Goal: Navigation & Orientation: Find specific page/section

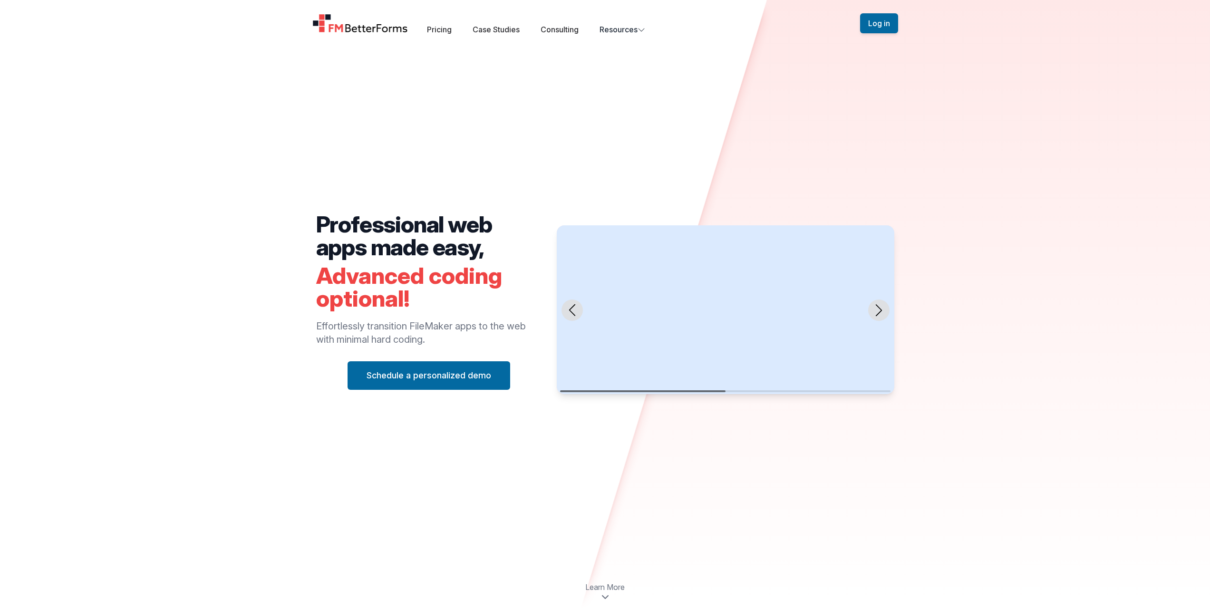
click at [574, 313] on icon "Next slide" at bounding box center [878, 310] width 6 height 12
click at [574, 314] on div "Previous slide" at bounding box center [571, 309] width 21 height 21
click at [574, 310] on icon "Next slide" at bounding box center [879, 310] width 12 height 12
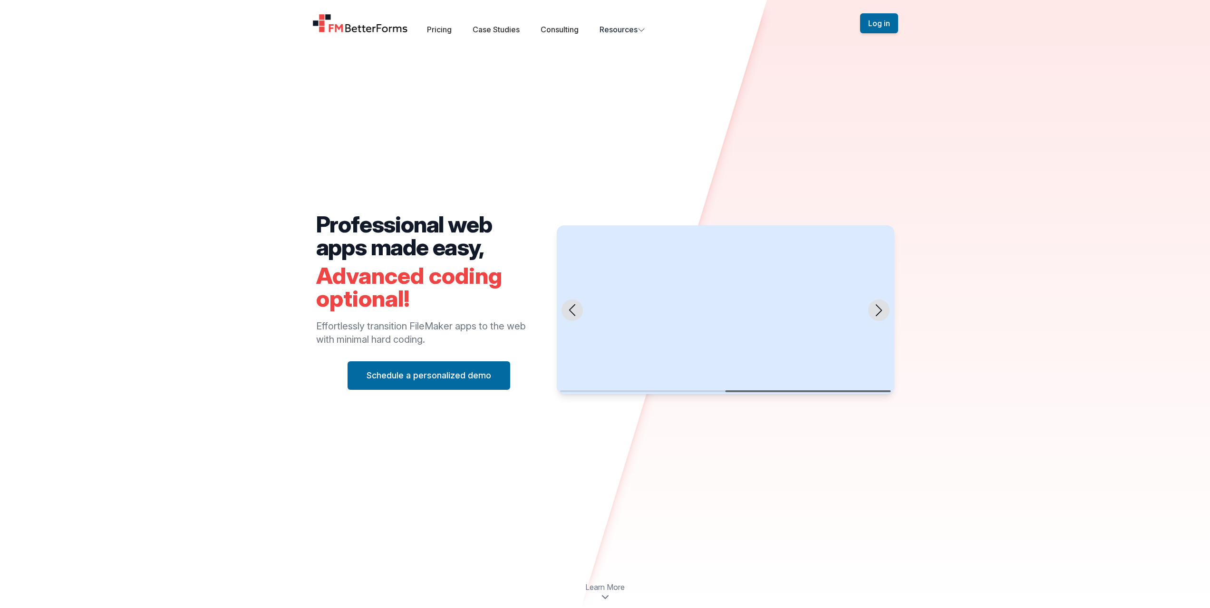
click at [574, 310] on icon "Next slide" at bounding box center [879, 310] width 12 height 12
click at [452, 33] on link "Pricing" at bounding box center [439, 30] width 25 height 10
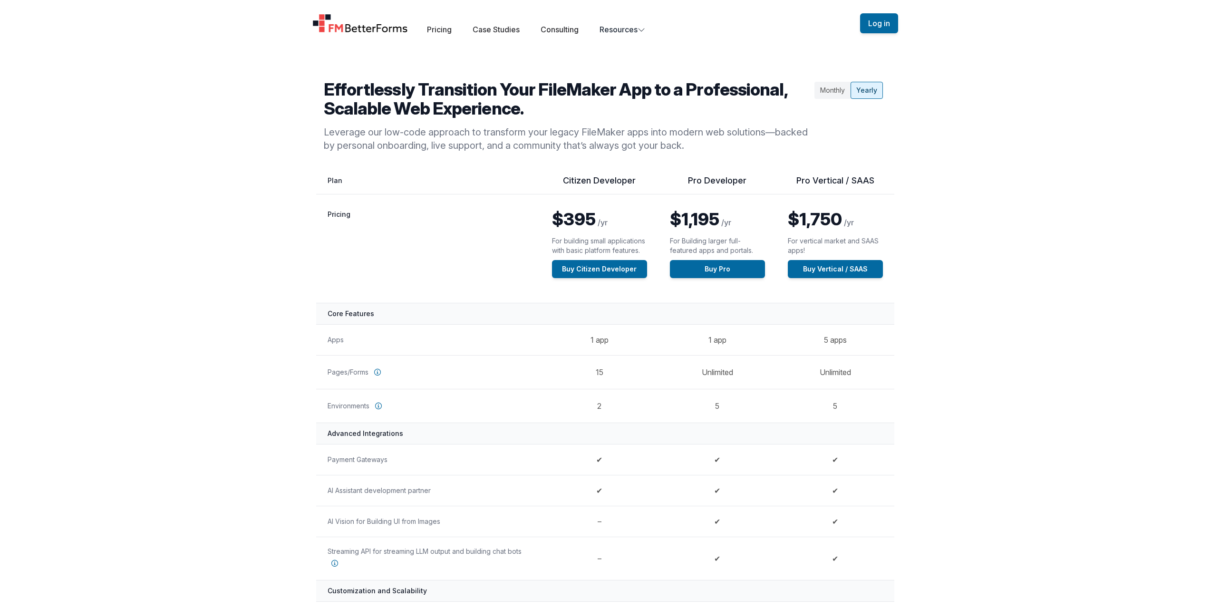
click at [517, 40] on div "Open main menu Pricing Case Studies Consulting Resources Sign Up Log in" at bounding box center [605, 23] width 608 height 47
click at [514, 34] on div "Pricing Case Studies Consulting Resources" at bounding box center [536, 29] width 218 height 11
click at [522, 34] on div "Pricing Case Studies Consulting Resources" at bounding box center [536, 29] width 218 height 11
click at [513, 29] on link "Case Studies" at bounding box center [496, 30] width 47 height 10
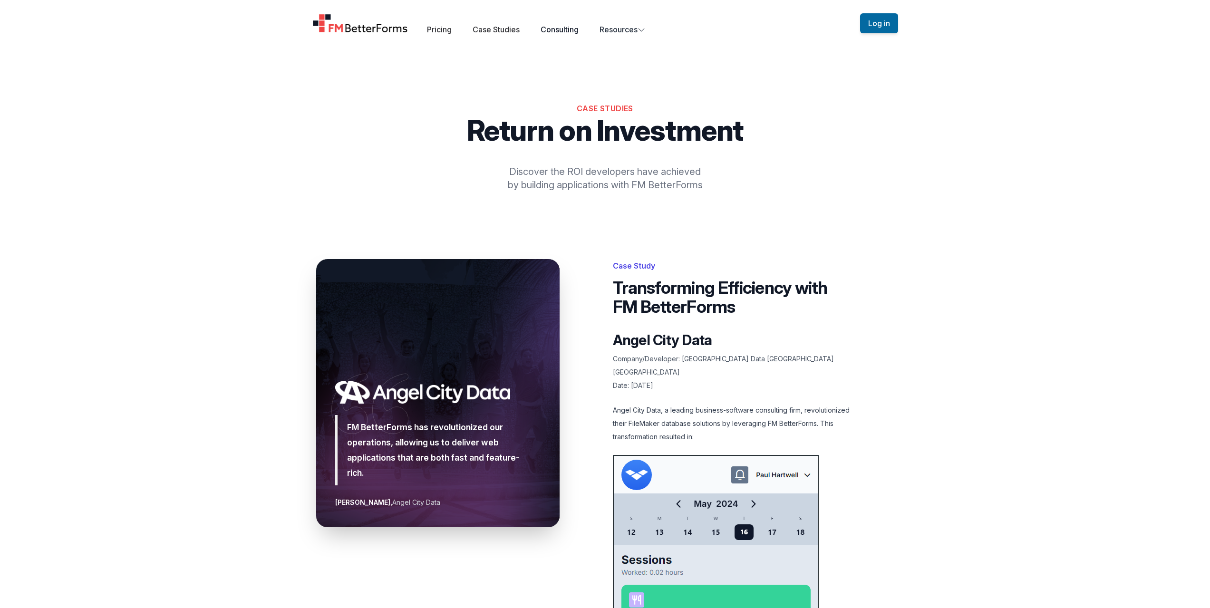
click at [571, 33] on link "Consulting" at bounding box center [560, 30] width 38 height 10
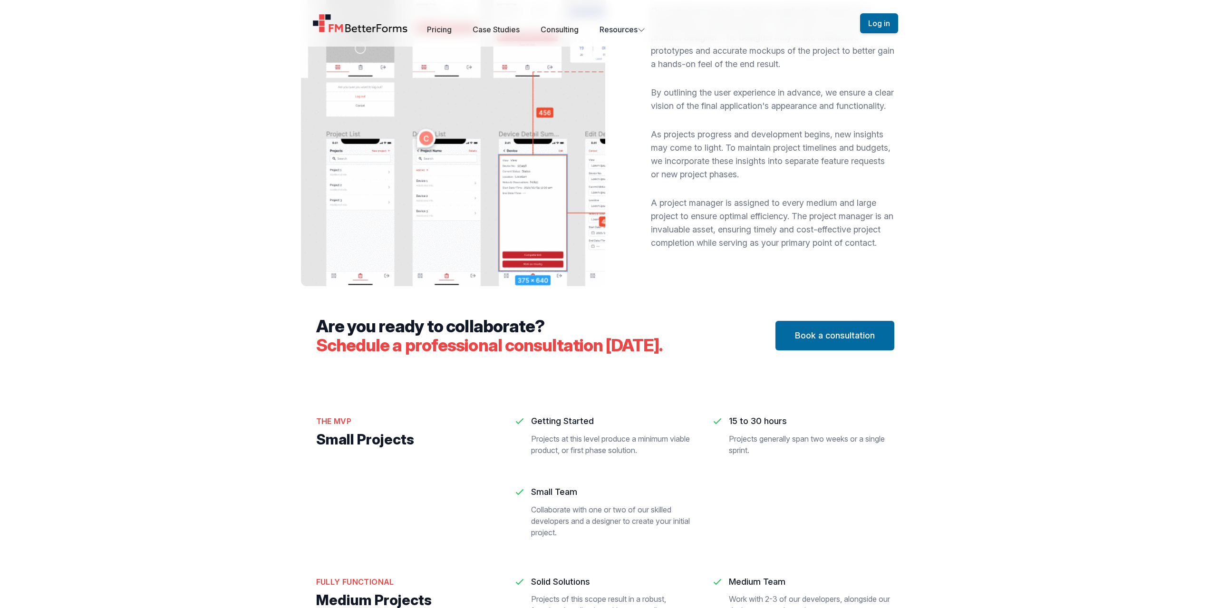
scroll to position [903, 0]
